Goal: Task Accomplishment & Management: Use online tool/utility

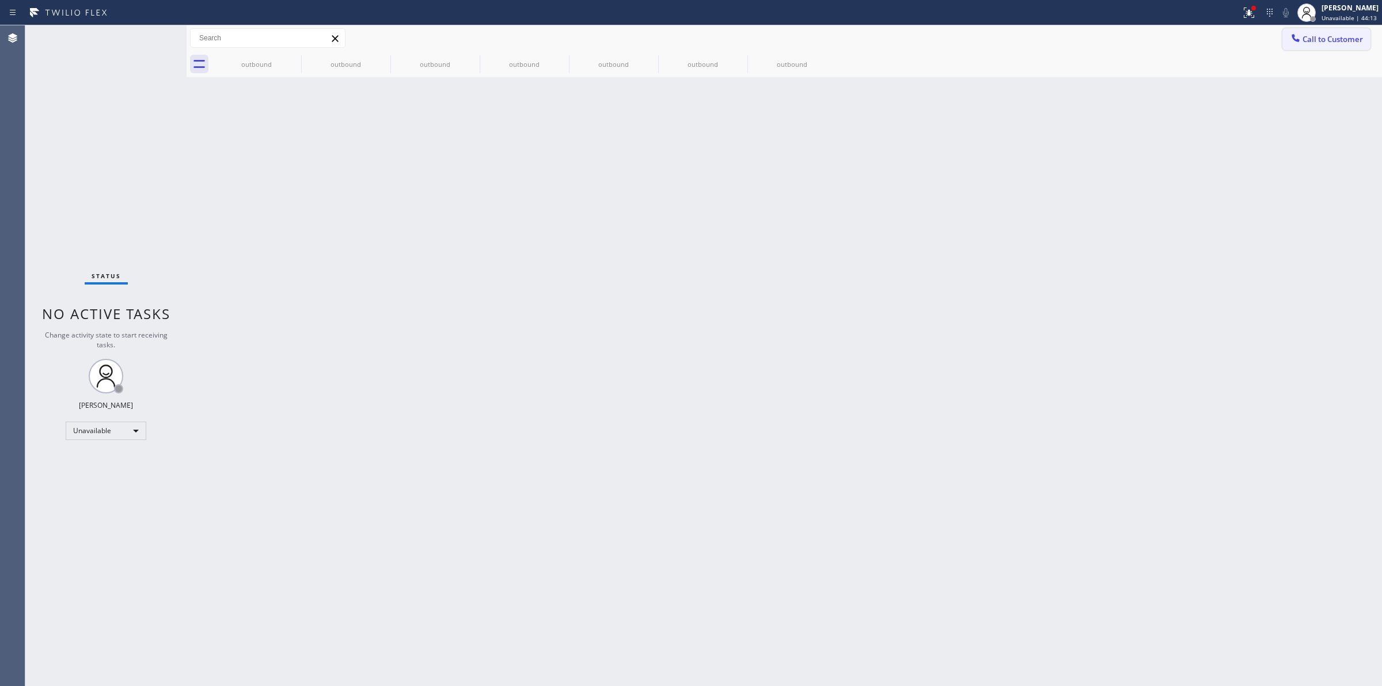
click at [1363, 36] on span "Call to Customer" at bounding box center [1333, 39] width 60 height 10
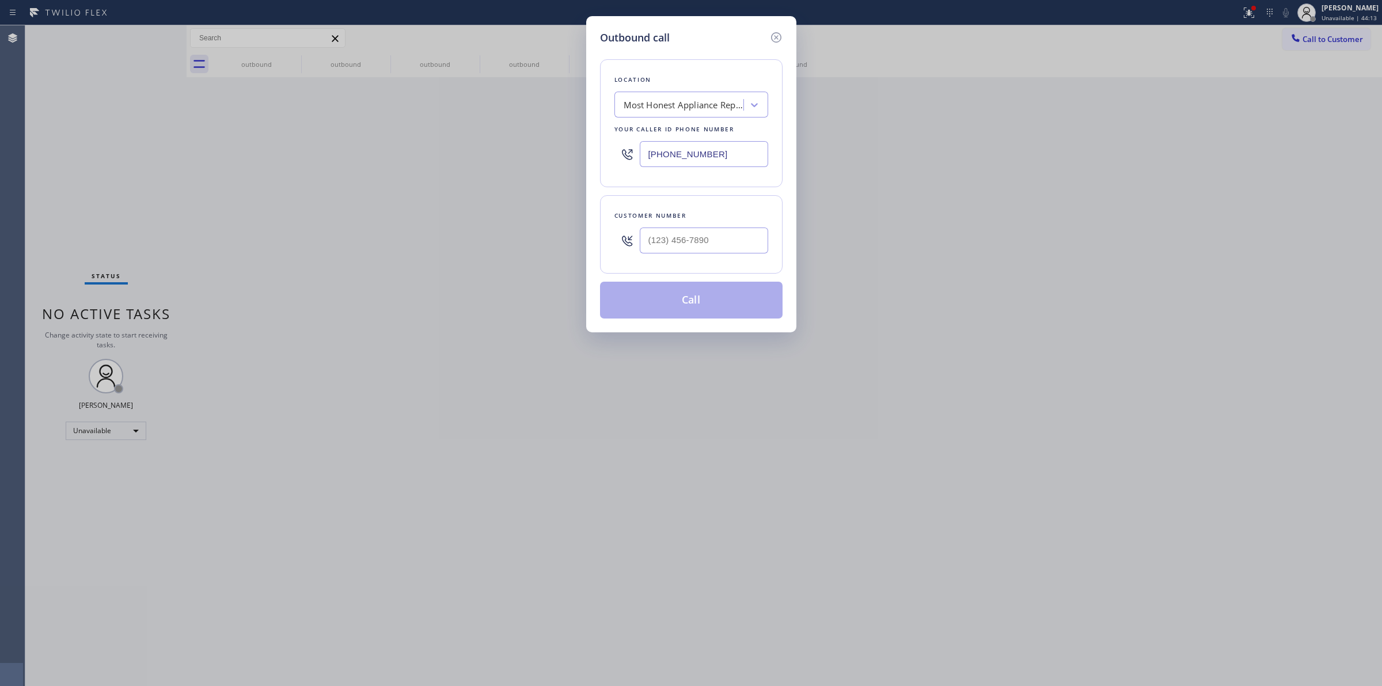
drag, startPoint x: 703, startPoint y: 61, endPoint x: 698, endPoint y: 109, distance: 48.6
click at [702, 71] on div "Location Most Honest Appliance Repair Your caller id phone number [PHONE_NUMBER]" at bounding box center [691, 123] width 183 height 128
paste input "Venice Electricians"
type input "Venice Electricians"
click at [657, 130] on div "Venice Electricians" at bounding box center [692, 129] width 154 height 21
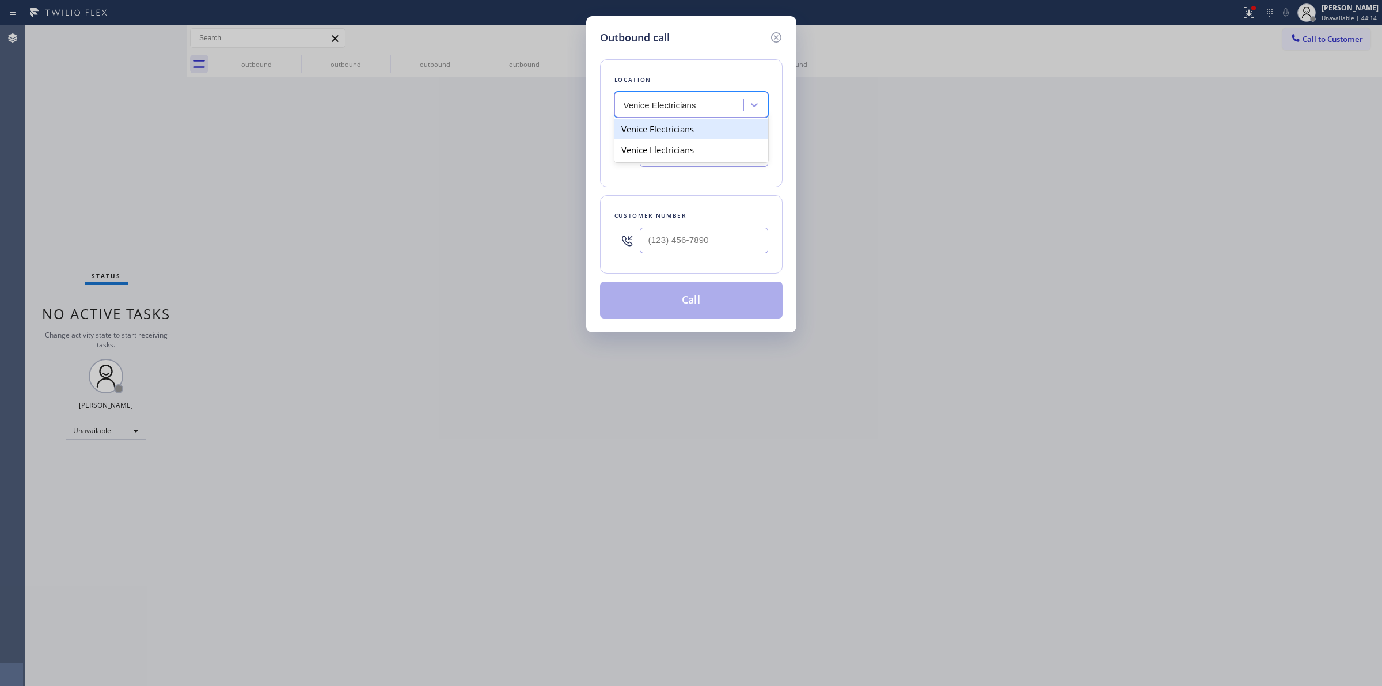
type input "[PHONE_NUMBER]"
click at [686, 150] on input "[PHONE_NUMBER]" at bounding box center [704, 154] width 128 height 26
click at [727, 238] on input "(___) ___-____" at bounding box center [704, 241] width 128 height 26
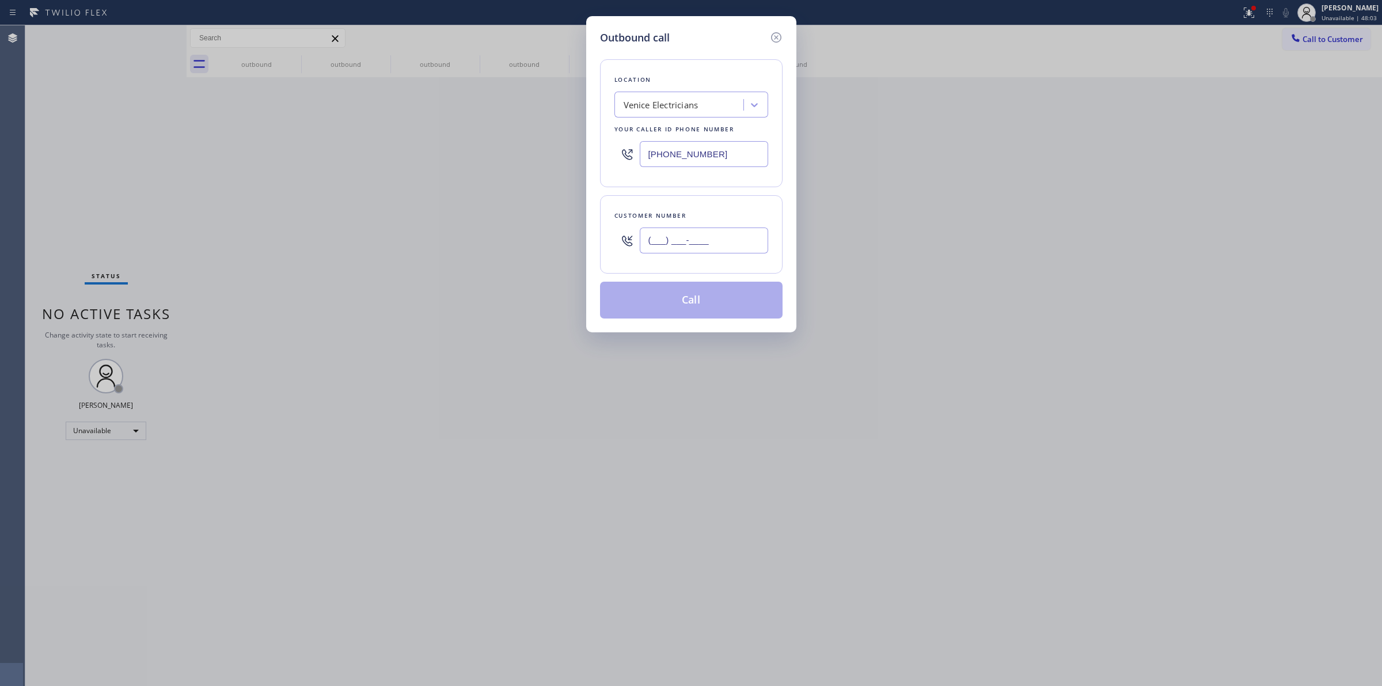
drag, startPoint x: 592, startPoint y: 240, endPoint x: 380, endPoint y: 214, distance: 213.0
click at [401, 219] on div "Outbound call Location [GEOGRAPHIC_DATA] Electricians Your caller id phone numb…" at bounding box center [691, 343] width 1382 height 686
paste input "949) 310-0829"
type input "[PHONE_NUMBER]"
drag, startPoint x: 492, startPoint y: 148, endPoint x: 379, endPoint y: 148, distance: 113.5
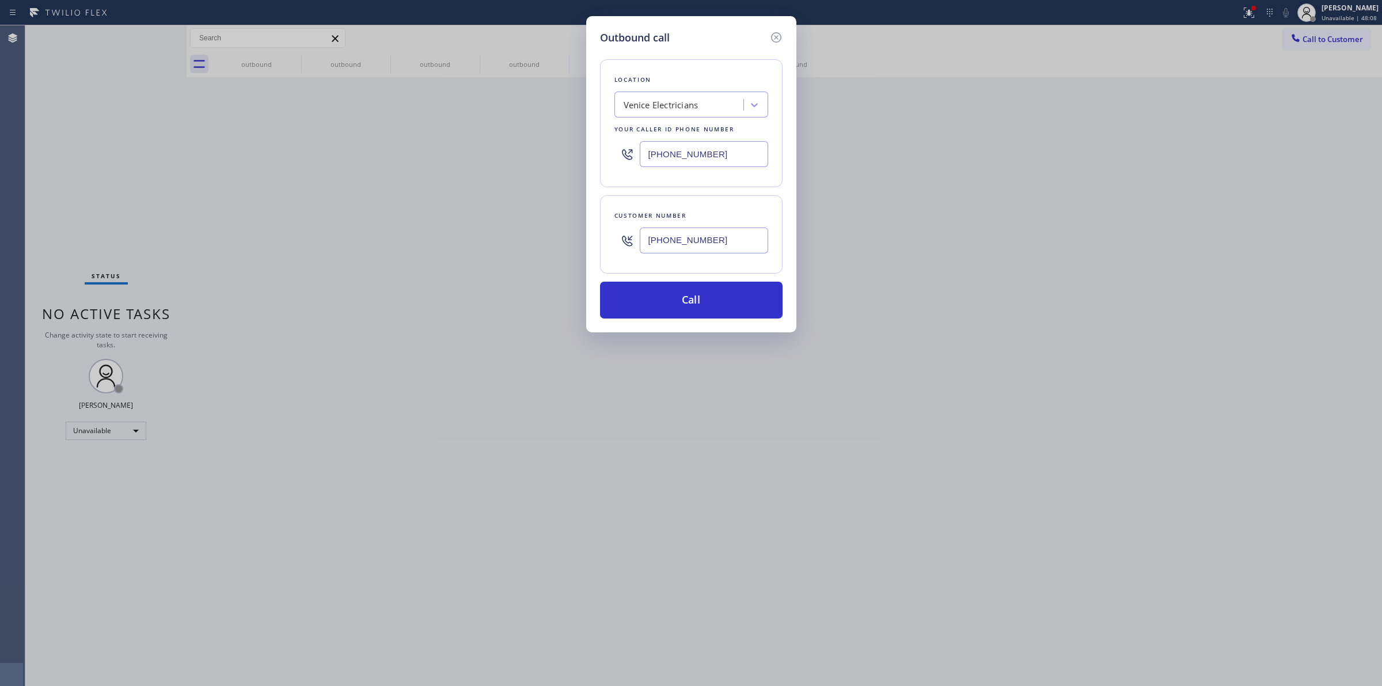
click at [364, 146] on div "Outbound call Location [GEOGRAPHIC_DATA] Electricians Your caller id phone numb…" at bounding box center [691, 343] width 1382 height 686
paste input "877) 800-0094"
type input "[PHONE_NUMBER]"
click at [712, 75] on div "Location" at bounding box center [692, 80] width 154 height 12
click at [720, 110] on div "E Appliance Repair and HVAC" at bounding box center [683, 104] width 119 height 13
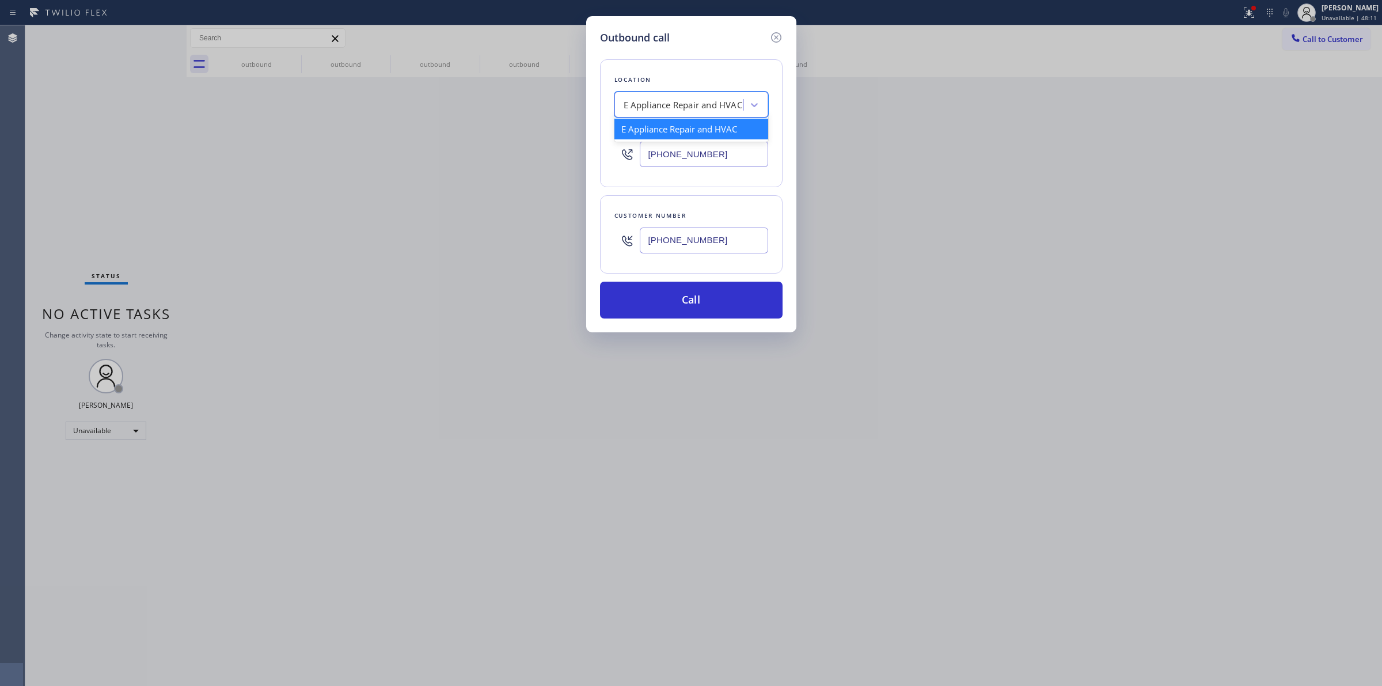
drag, startPoint x: 689, startPoint y: 68, endPoint x: 736, endPoint y: 67, distance: 46.7
click at [698, 69] on div "Location option Venice Electricians, selected. option E Appliance Repair and HV…" at bounding box center [691, 123] width 183 height 128
drag, startPoint x: 718, startPoint y: 255, endPoint x: 519, endPoint y: 242, distance: 199.1
click at [528, 247] on div "Outbound call Location E Appliance Repair and HVAC Your caller id phone number …" at bounding box center [691, 343] width 1382 height 686
click at [745, 246] on input "(___) ___-____" at bounding box center [704, 241] width 128 height 26
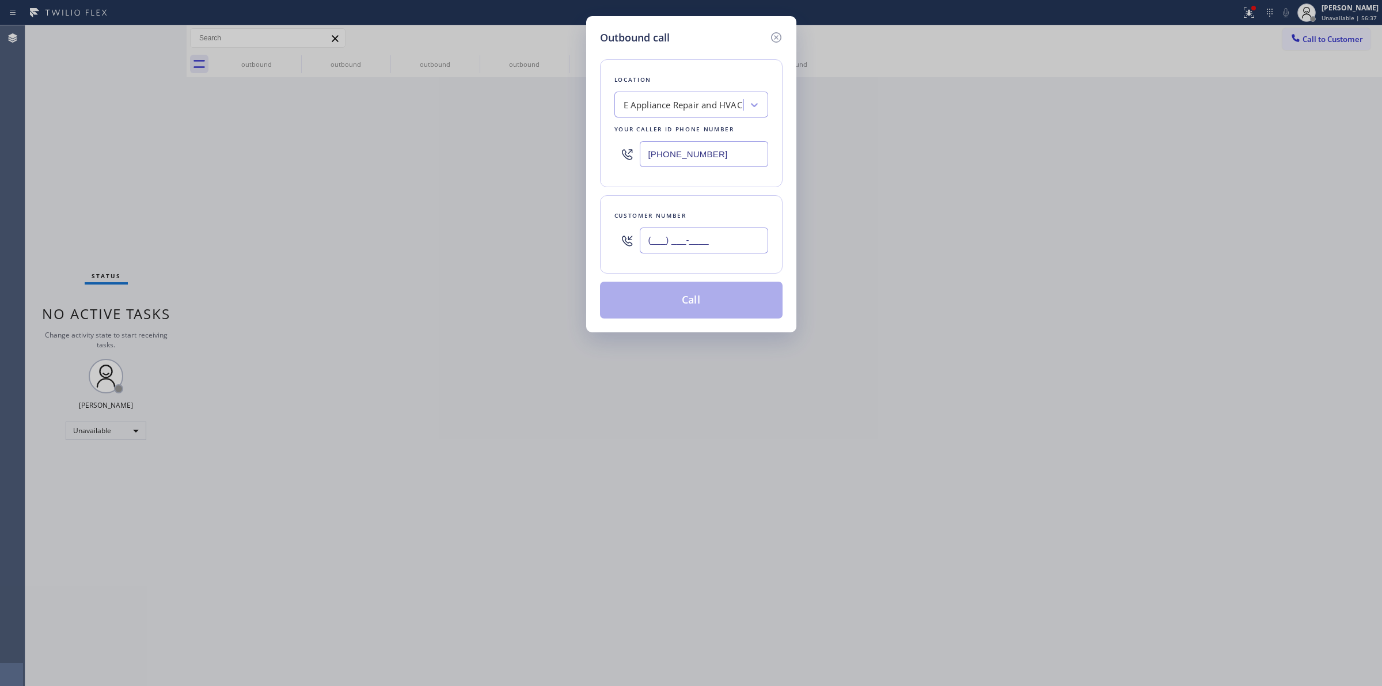
click at [745, 246] on input "(___) ___-____" at bounding box center [704, 241] width 128 height 26
paste input "949) 310-0829"
click at [745, 246] on input "[PHONE_NUMBER]" at bounding box center [704, 241] width 128 height 26
type input "[PHONE_NUMBER]"
click at [772, 36] on icon at bounding box center [777, 38] width 14 height 14
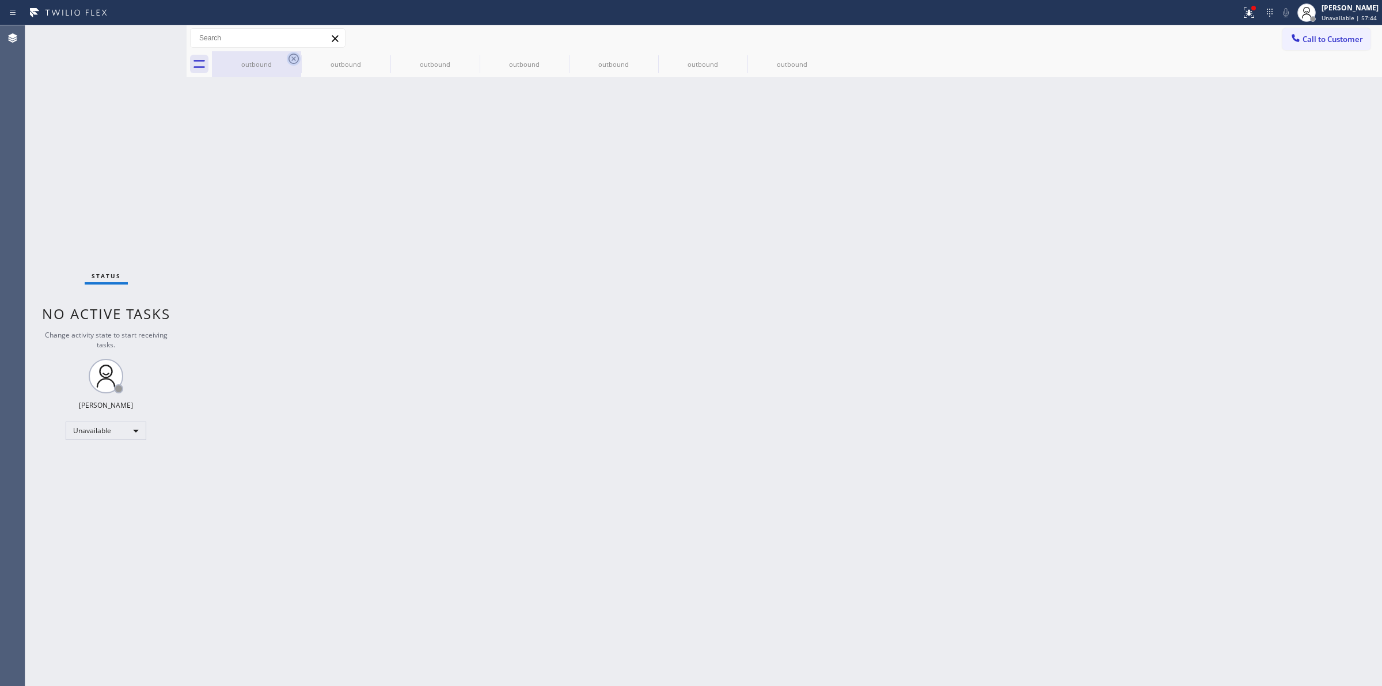
click at [289, 58] on icon at bounding box center [294, 59] width 10 height 10
click at [0, 0] on icon at bounding box center [0, 0] width 0 height 0
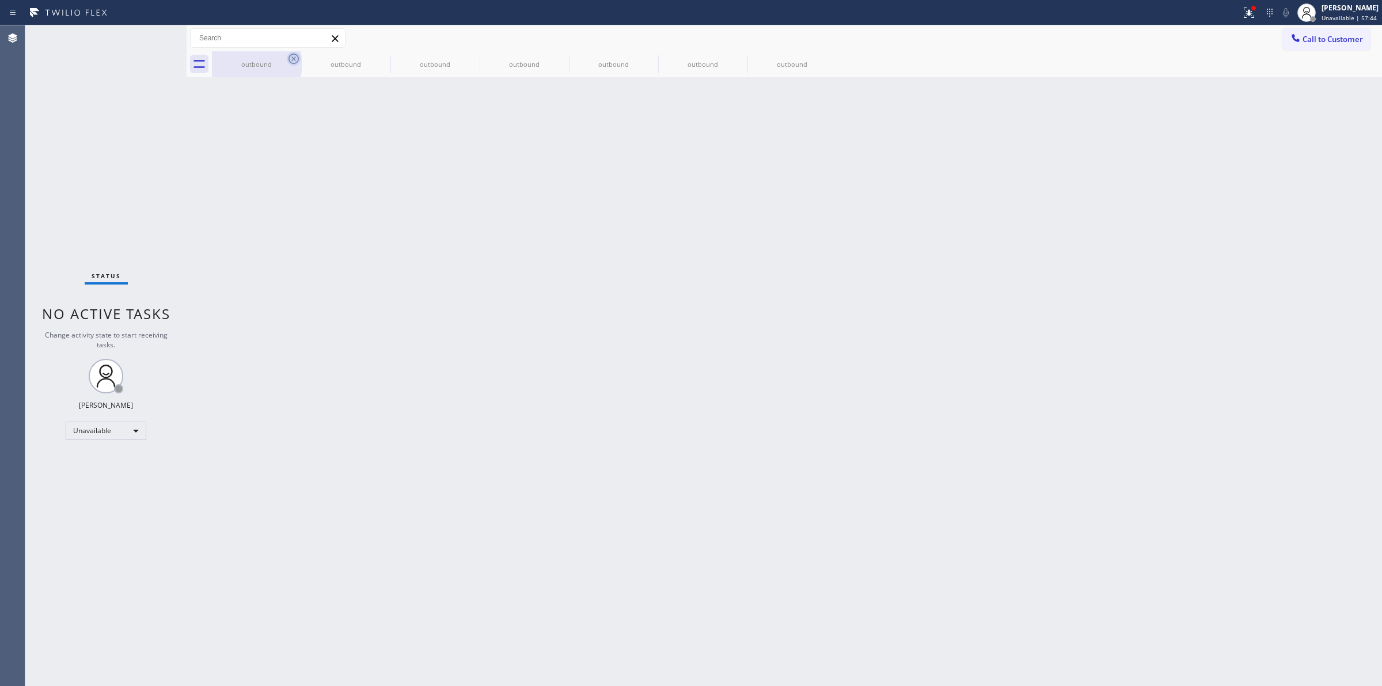
click at [0, 0] on icon at bounding box center [0, 0] width 0 height 0
click at [289, 58] on div "outbound outbound outbound outbound outbound outbound outbound" at bounding box center [797, 64] width 1170 height 26
click at [1332, 30] on button "Call to Customer" at bounding box center [1327, 39] width 88 height 22
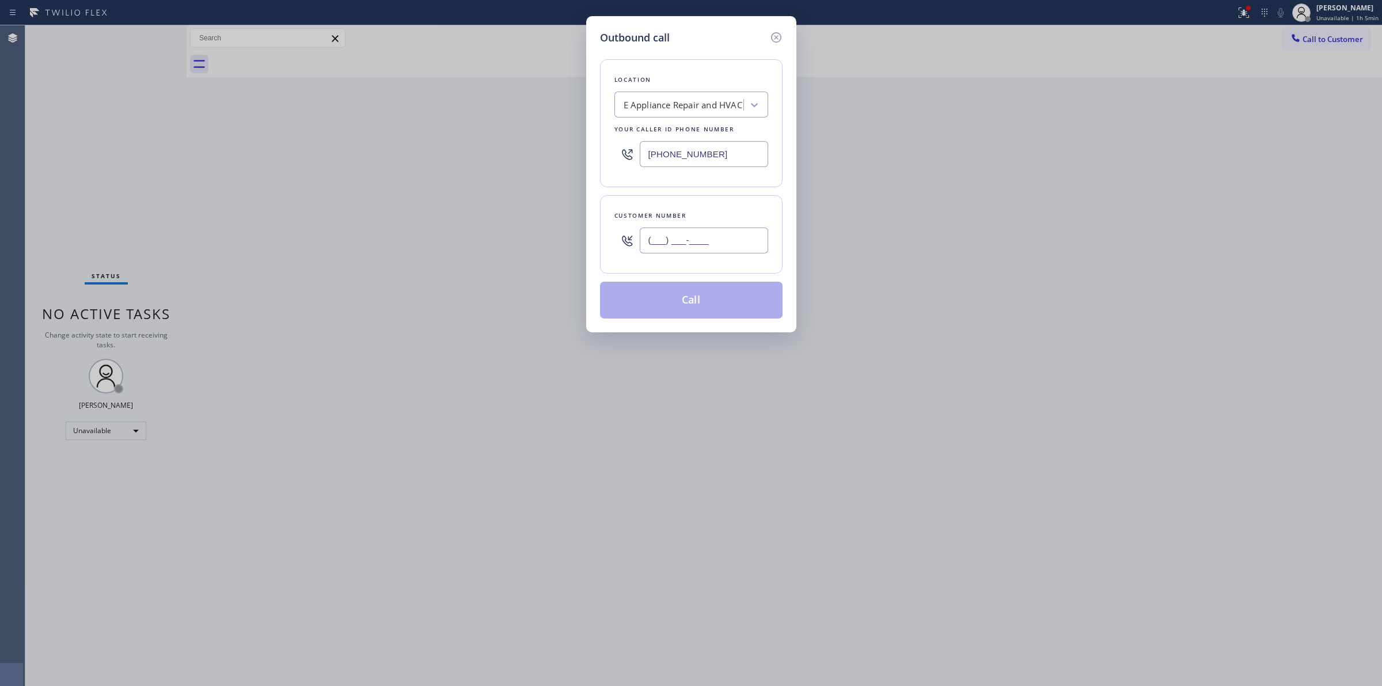
paste input "949) 310-0829"
click at [718, 245] on input "(___) ___-____" at bounding box center [704, 241] width 128 height 26
type input "[PHONE_NUMBER]"
click at [779, 31] on icon at bounding box center [777, 38] width 14 height 14
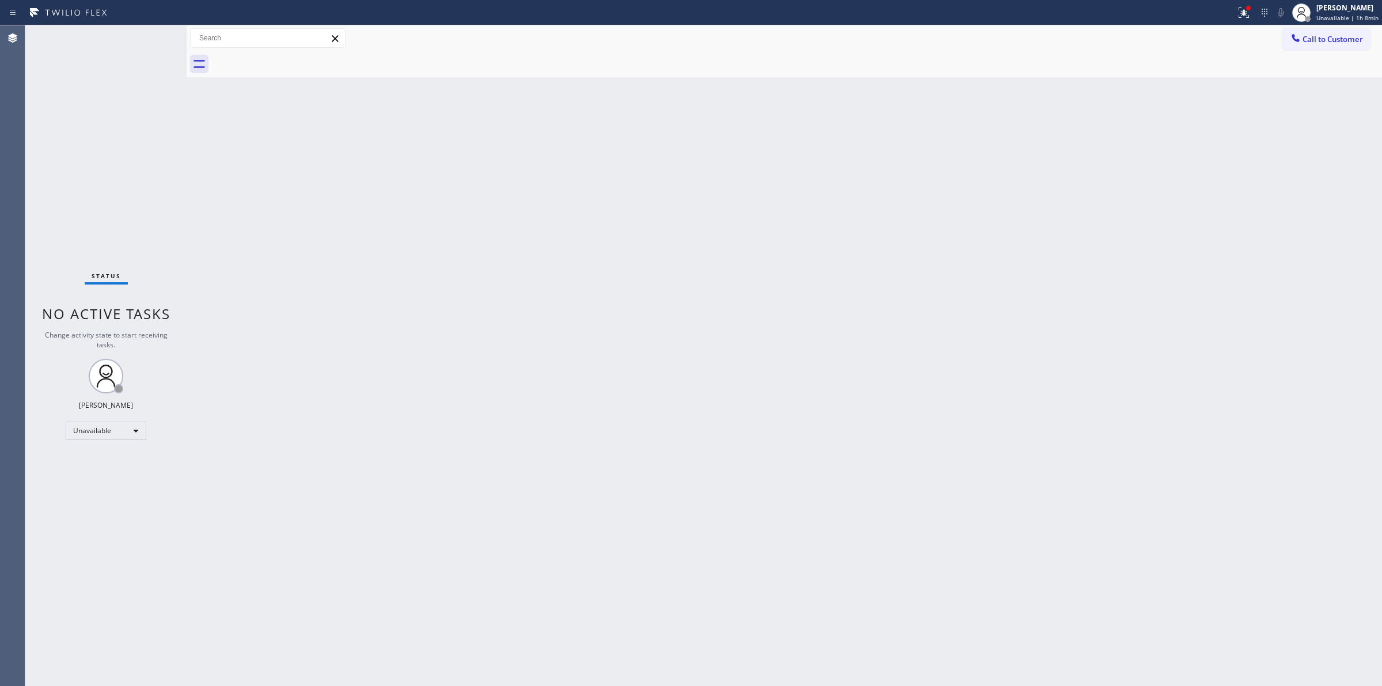
drag, startPoint x: 1055, startPoint y: 555, endPoint x: 1070, endPoint y: 557, distance: 14.6
click at [1055, 556] on div "Back to Dashboard Change Sender ID Customers Technicians Select a contact Outbo…" at bounding box center [785, 355] width 1196 height 661
drag, startPoint x: 770, startPoint y: 449, endPoint x: 741, endPoint y: 468, distance: 34.5
click at [766, 451] on div "Back to Dashboard Change Sender ID Customers Technicians Select a contact Outbo…" at bounding box center [785, 355] width 1196 height 661
click at [1331, 21] on span "Unavailable | 1h 21min" at bounding box center [1346, 18] width 66 height 8
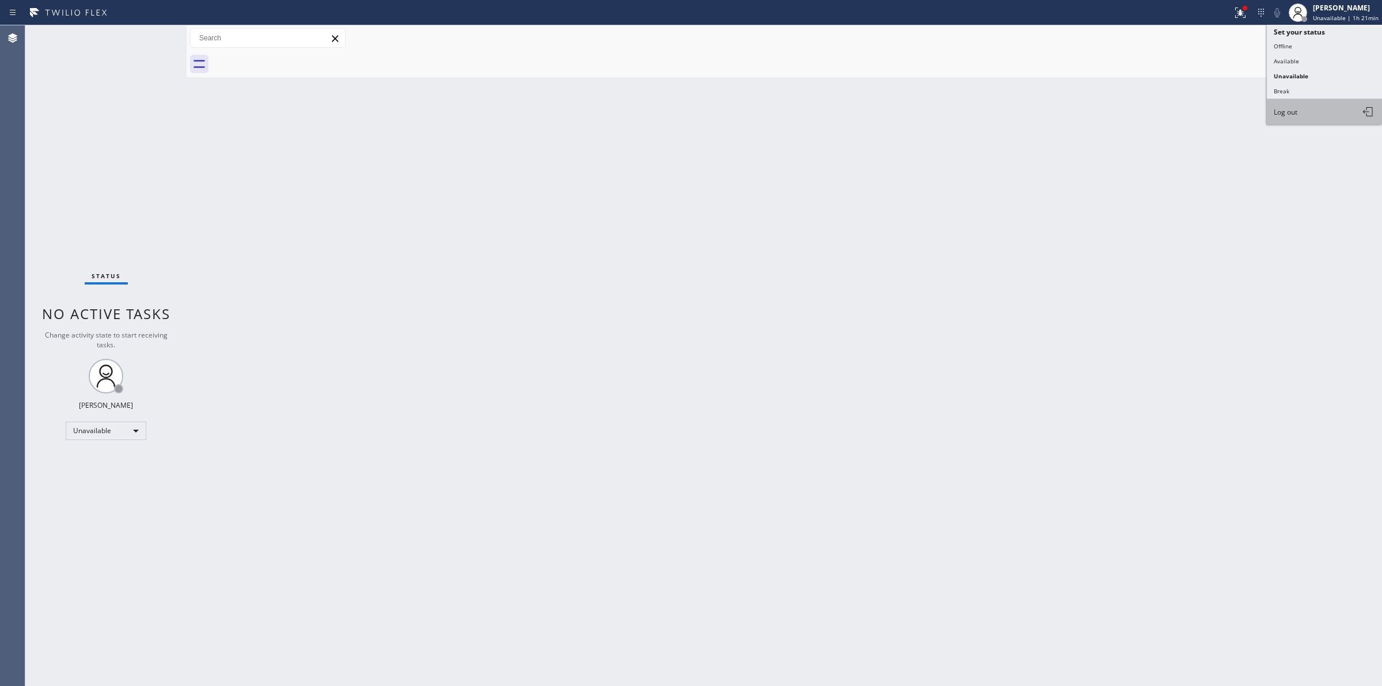
click at [1325, 109] on button "Log out" at bounding box center [1324, 111] width 115 height 25
